Goal: Find contact information: Find contact information

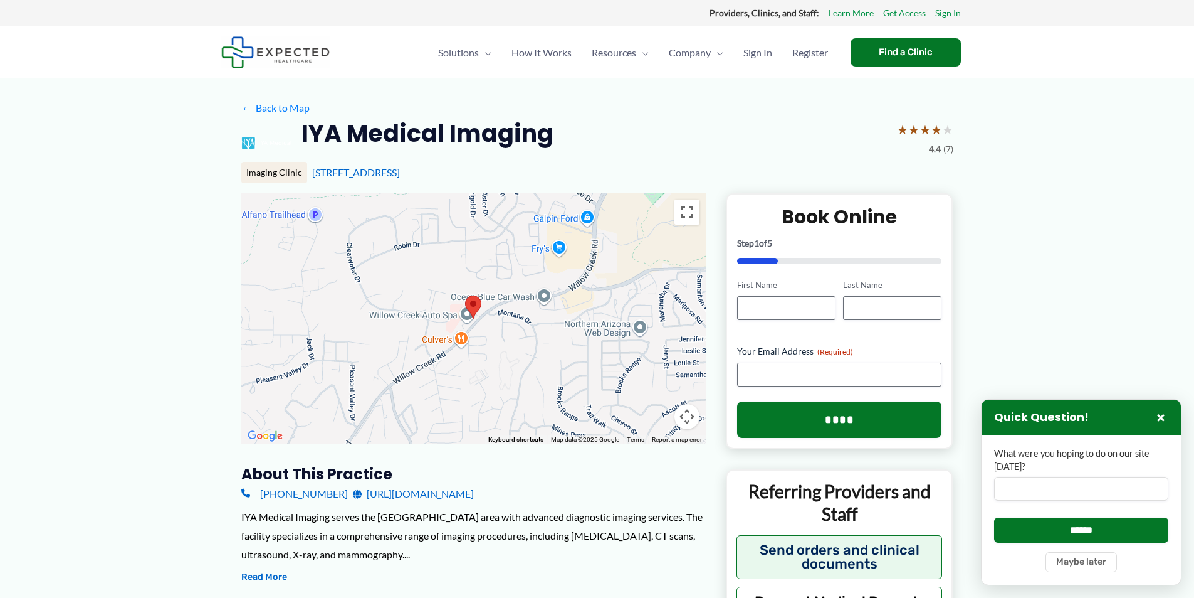
click at [394, 493] on link "https://iyamedical.com/" at bounding box center [413, 493] width 121 height 19
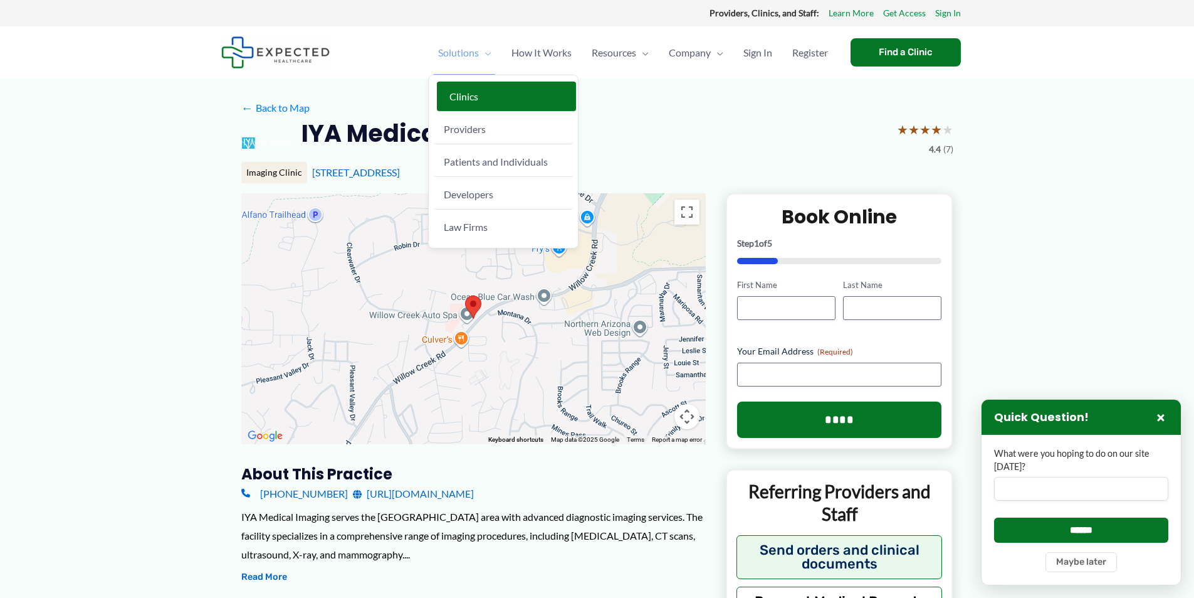
click at [475, 98] on span "Clinics" at bounding box center [464, 96] width 29 height 12
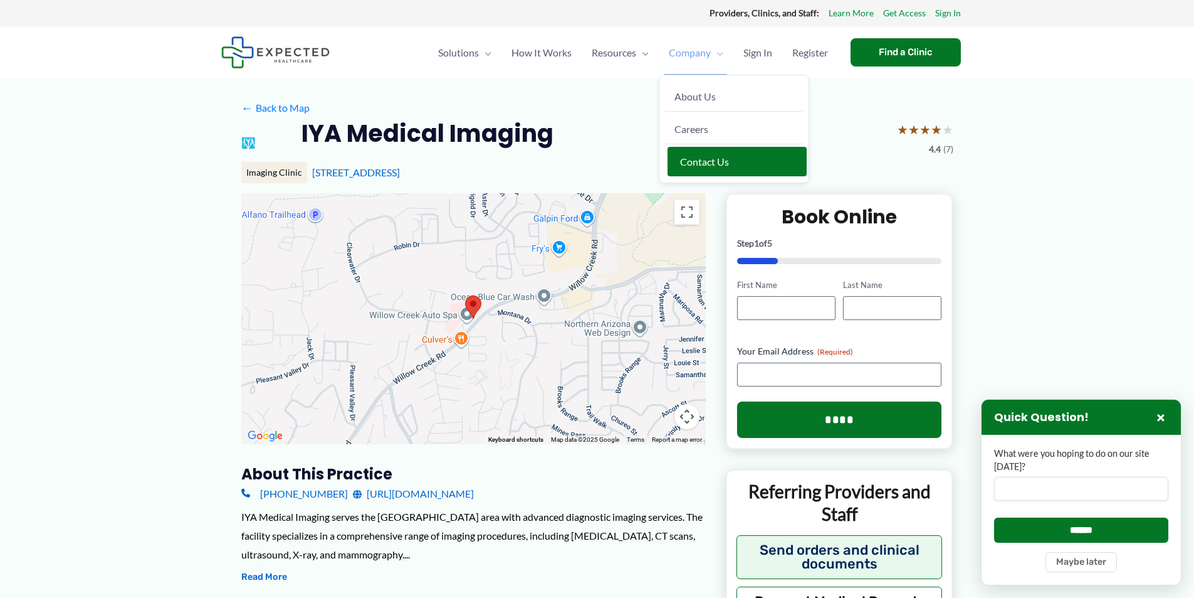
click at [705, 166] on span "Contact Us" at bounding box center [704, 161] width 49 height 12
click at [289, 110] on link "← Back to Map" at bounding box center [275, 107] width 68 height 19
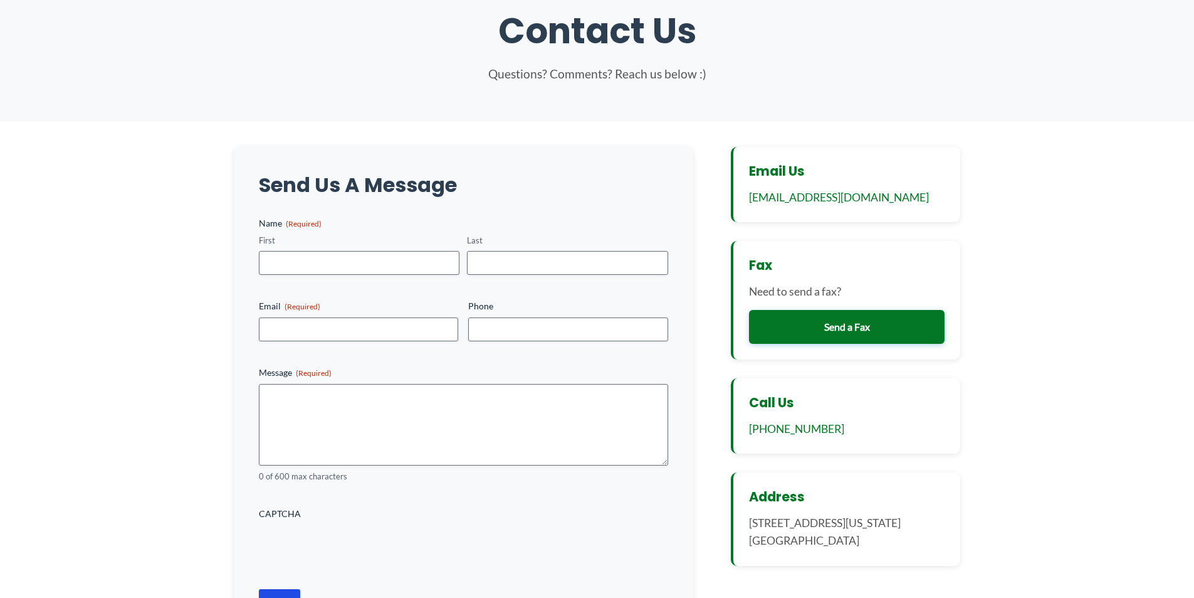
scroll to position [125, 0]
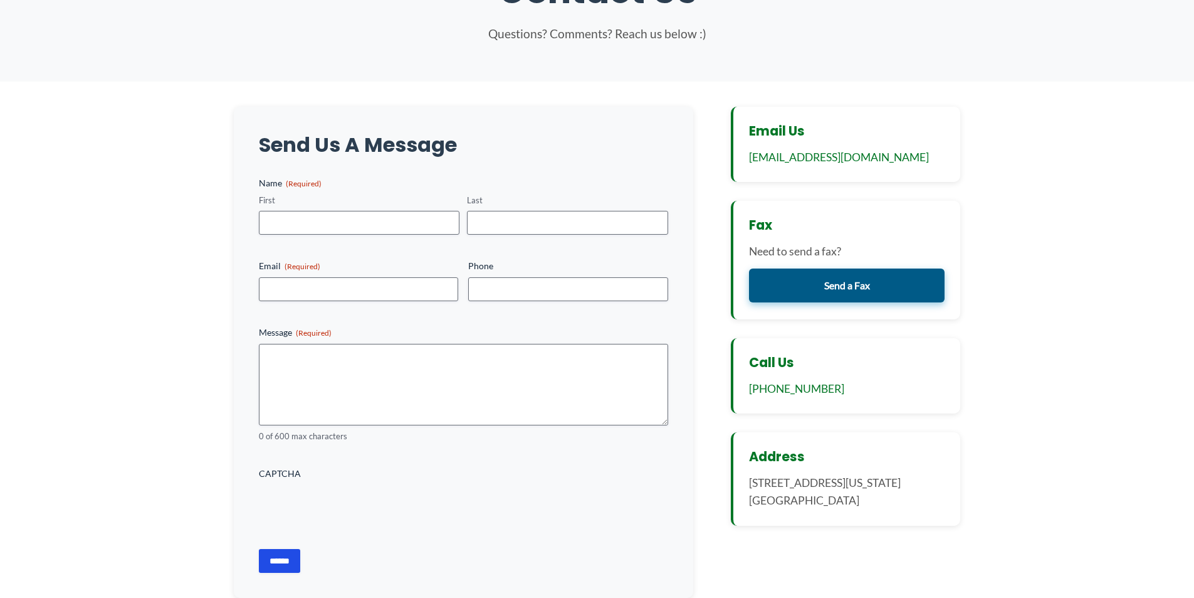
click at [824, 280] on link "Send a Fax" at bounding box center [847, 285] width 196 height 34
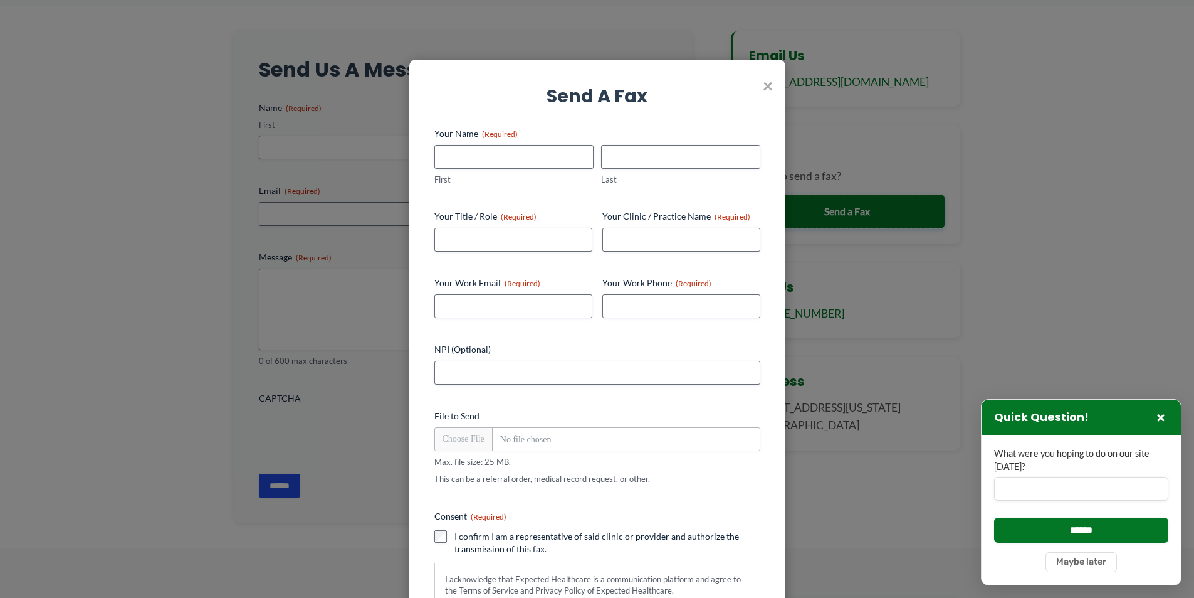
scroll to position [0, 0]
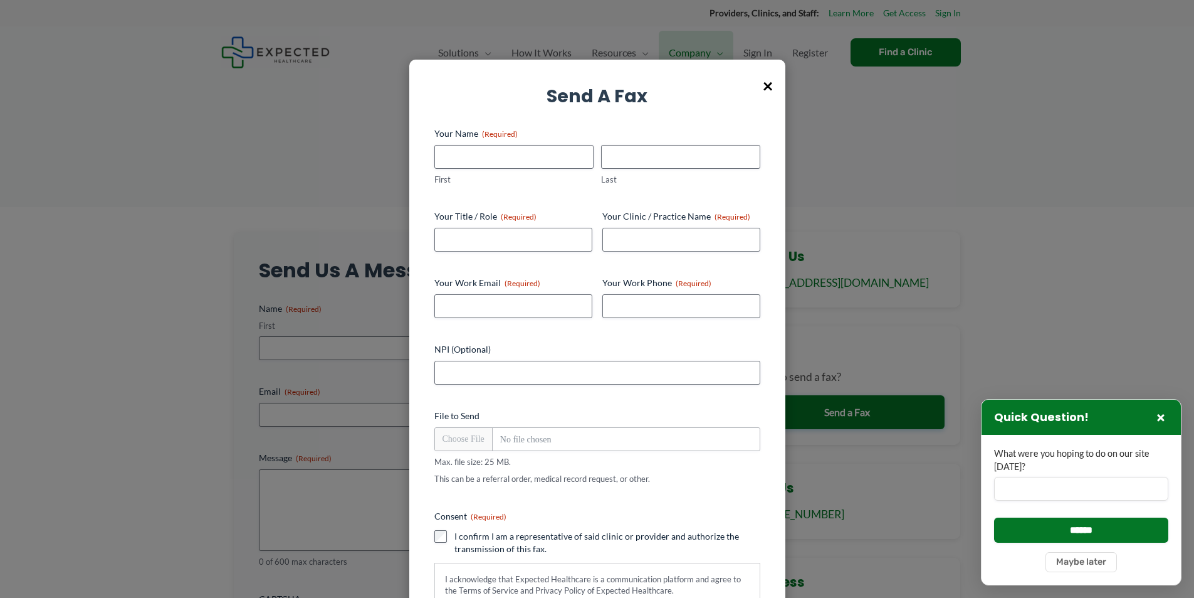
click at [770, 91] on span "×" at bounding box center [768, 85] width 10 height 33
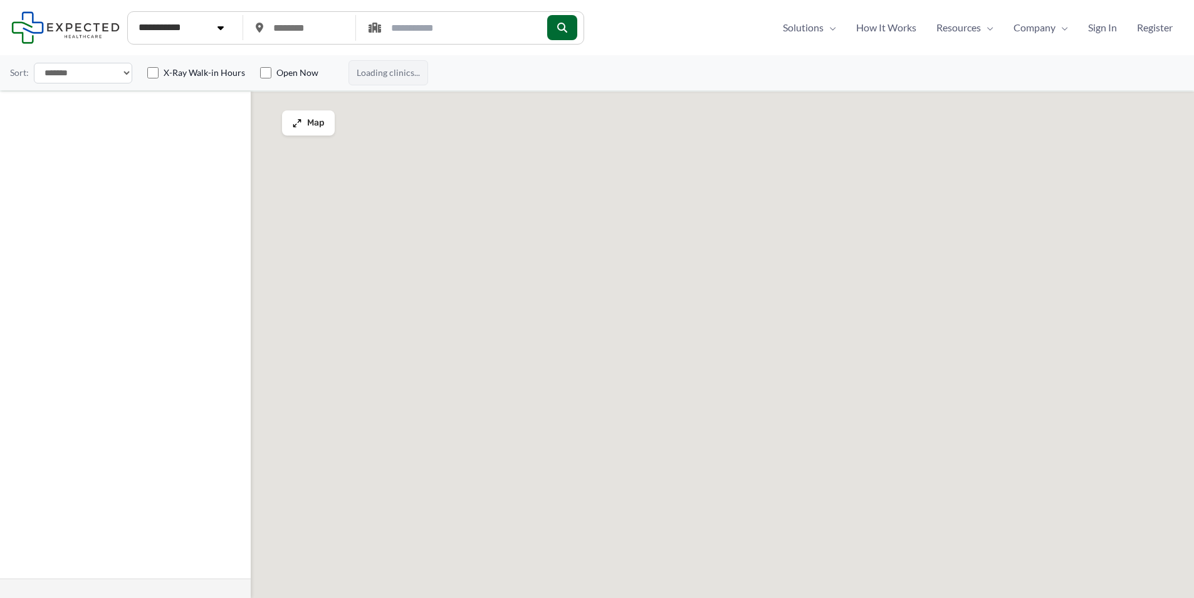
type input "*****"
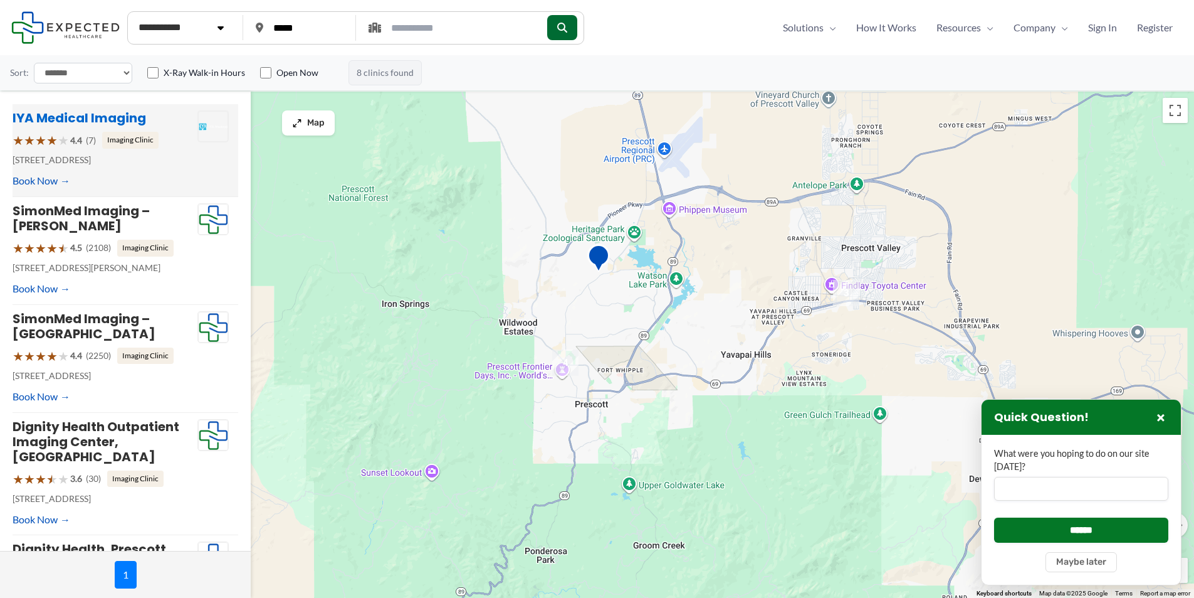
click at [112, 116] on link "IYA Medical Imaging" at bounding box center [80, 118] width 134 height 18
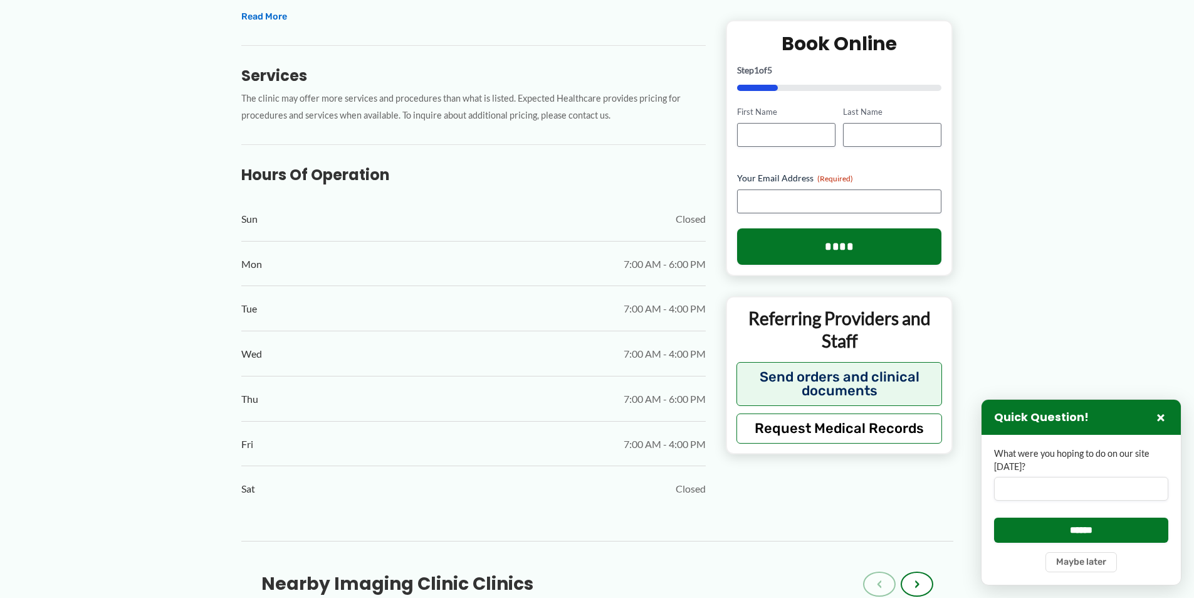
scroll to position [564, 0]
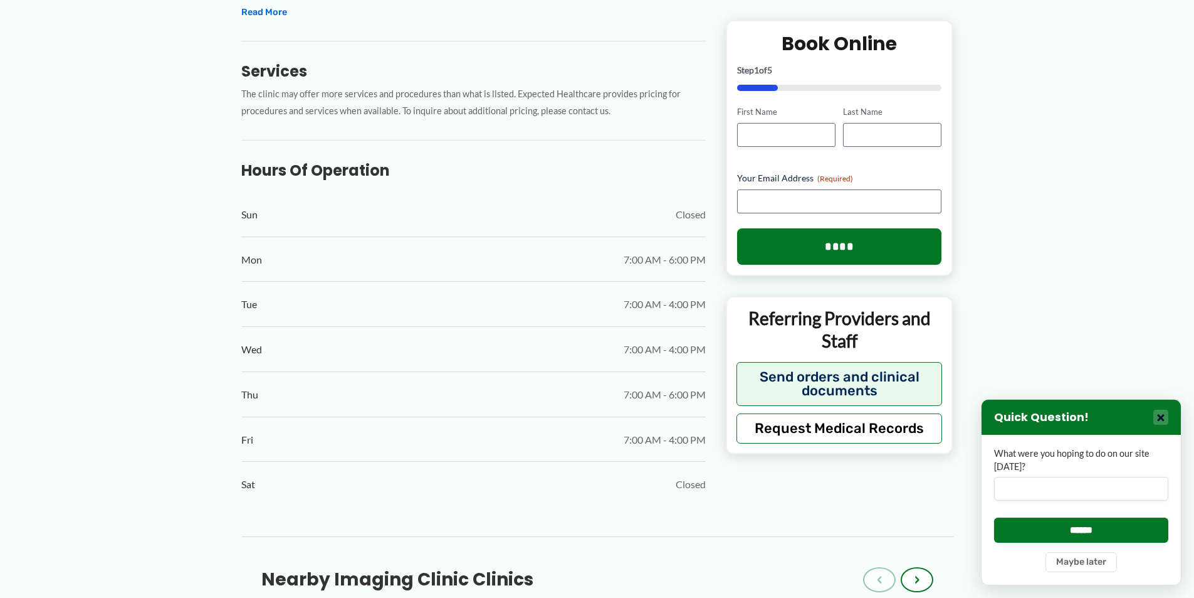
click at [1158, 419] on button "×" at bounding box center [1161, 416] width 15 height 15
